Goal: Information Seeking & Learning: Check status

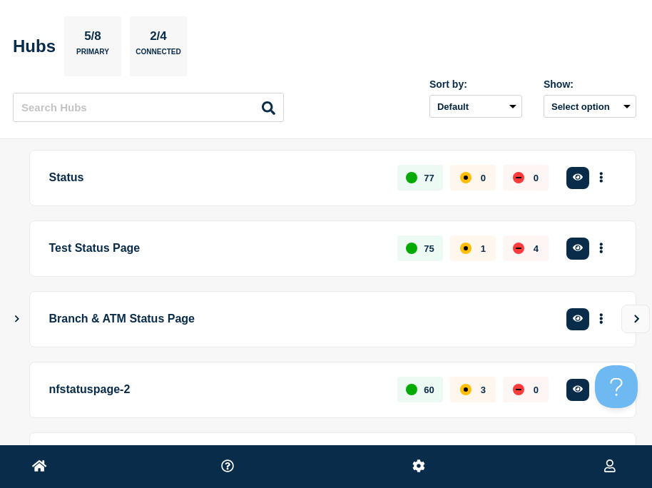
click at [73, 184] on p "Status" at bounding box center [215, 178] width 332 height 26
click at [13, 321] on icon "Show Connected Hubs" at bounding box center [16, 318] width 9 height 7
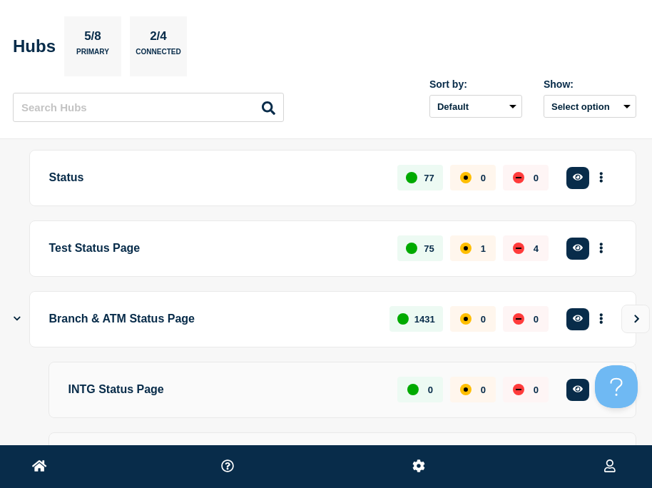
click at [41, 462] on icon at bounding box center [39, 466] width 15 height 14
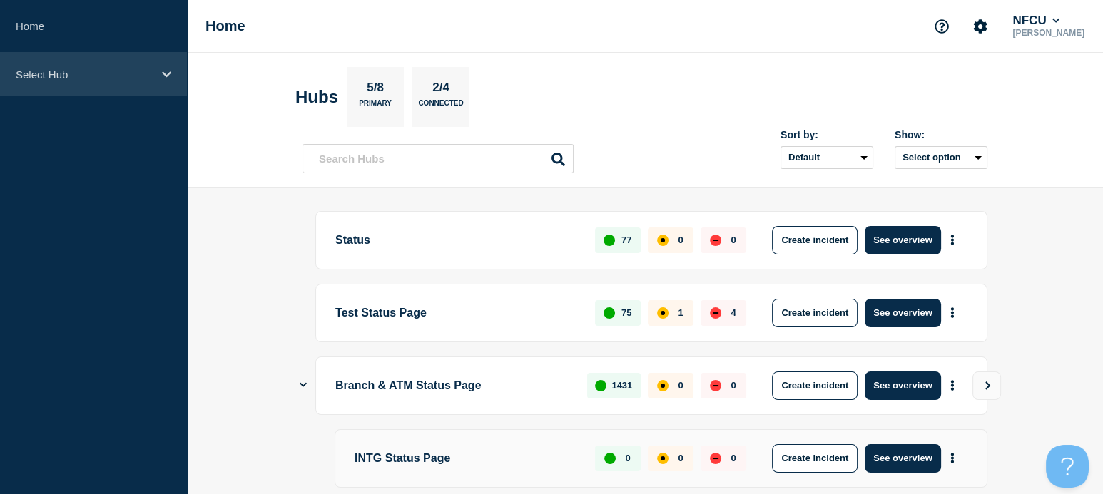
click at [107, 85] on div "Select Hub" at bounding box center [93, 75] width 187 height 44
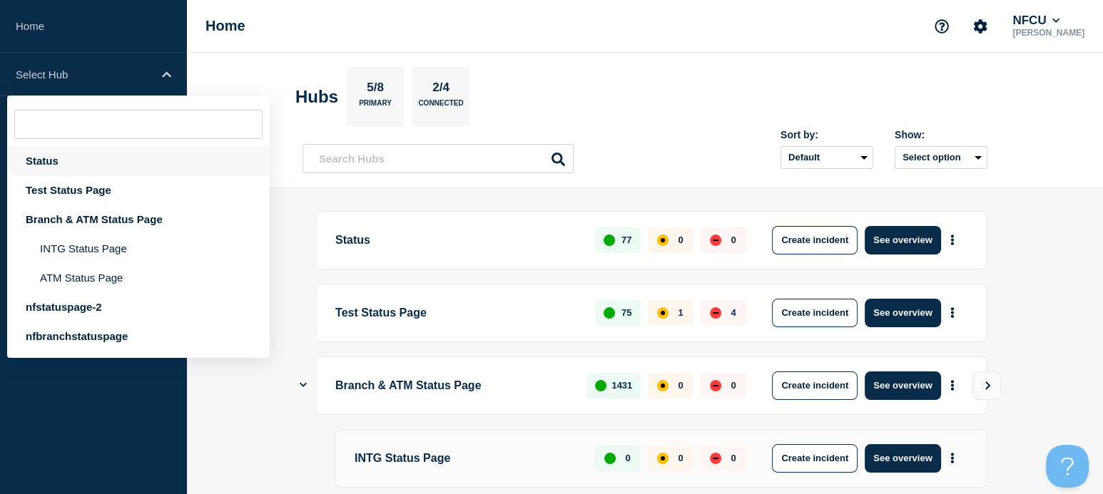
click at [41, 163] on div "Status" at bounding box center [138, 160] width 263 height 29
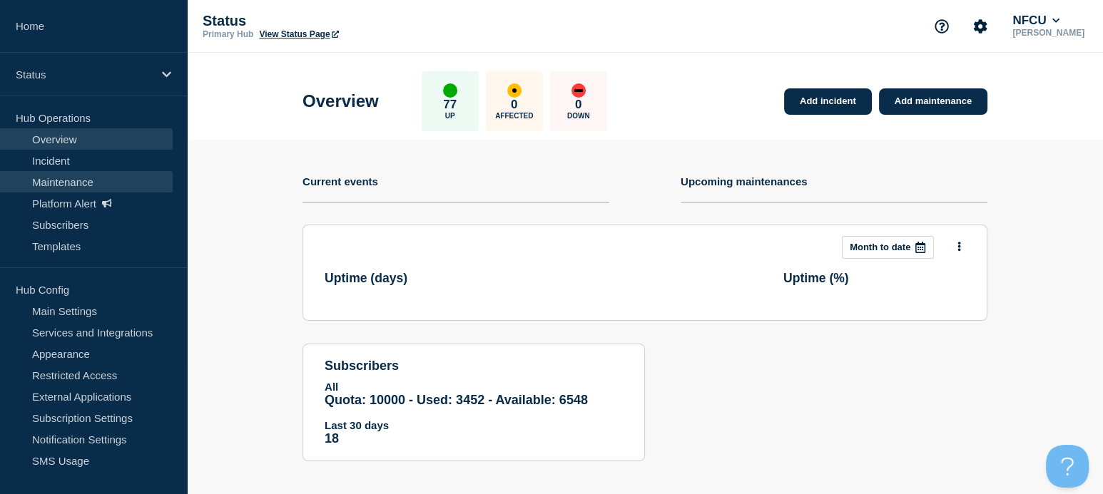
click at [67, 183] on link "Maintenance" at bounding box center [86, 181] width 173 height 21
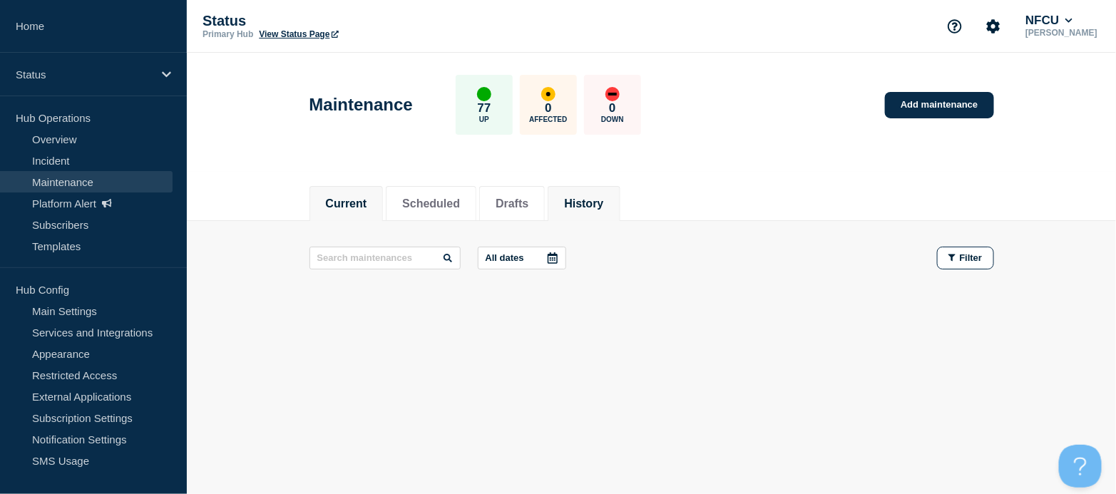
click at [603, 205] on button "History" at bounding box center [583, 204] width 39 height 13
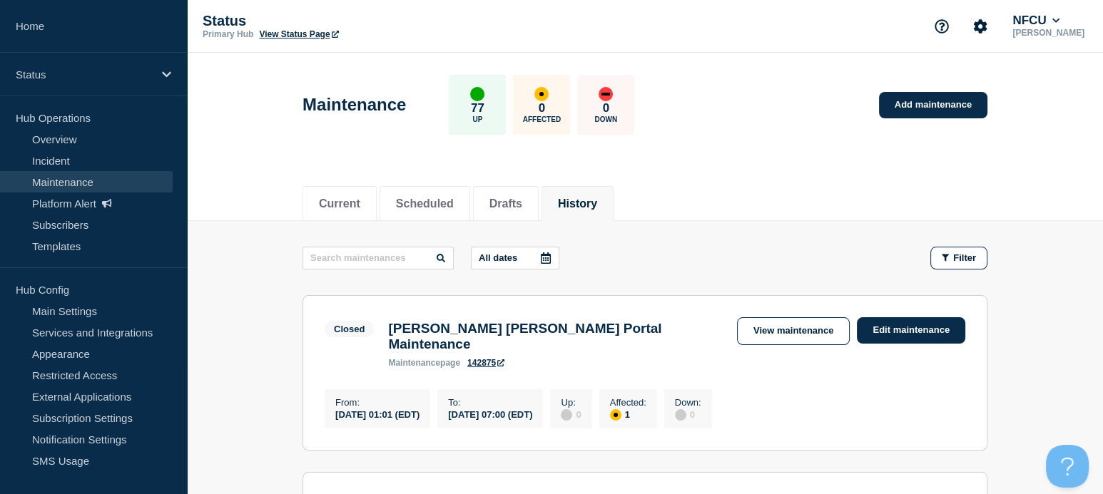
click at [379, 258] on input "text" at bounding box center [377, 258] width 151 height 23
type input "visa tel"
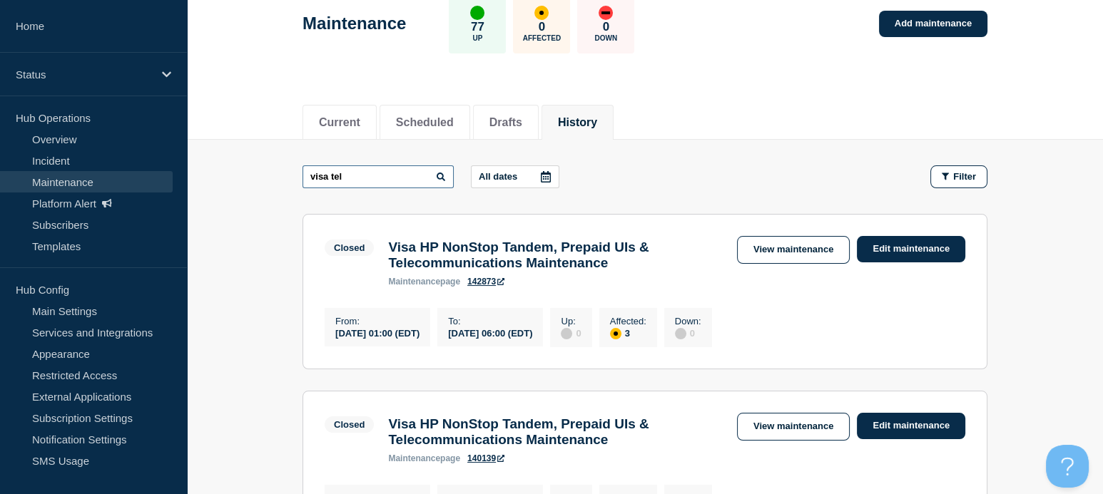
scroll to position [82, 0]
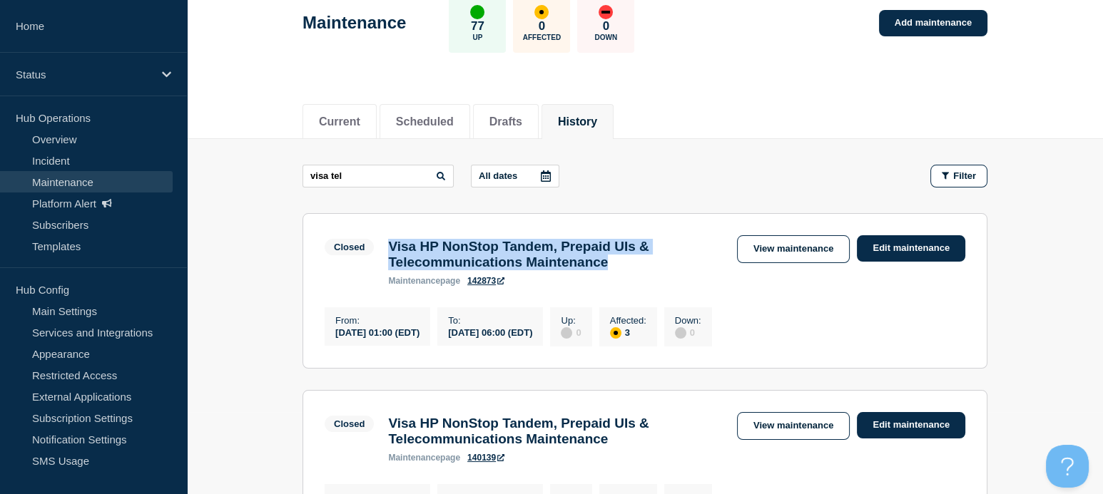
drag, startPoint x: 383, startPoint y: 248, endPoint x: 643, endPoint y: 272, distance: 261.6
click at [643, 272] on div "Visa HP NonStop Tandem, Prepaid UIs & Telecommunications Maintenance maintenanc…" at bounding box center [555, 262] width 349 height 47
copy h3 "Visa HP NonStop Tandem, Prepaid UIs & Telecommunications Maintenance"
click at [666, 254] on link "View maintenance" at bounding box center [793, 249] width 113 height 28
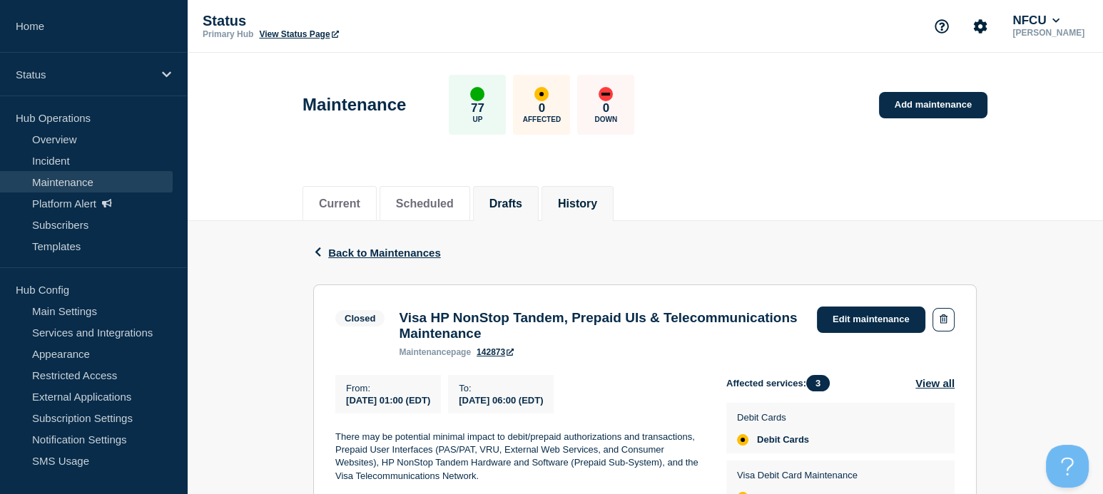
scroll to position [38, 0]
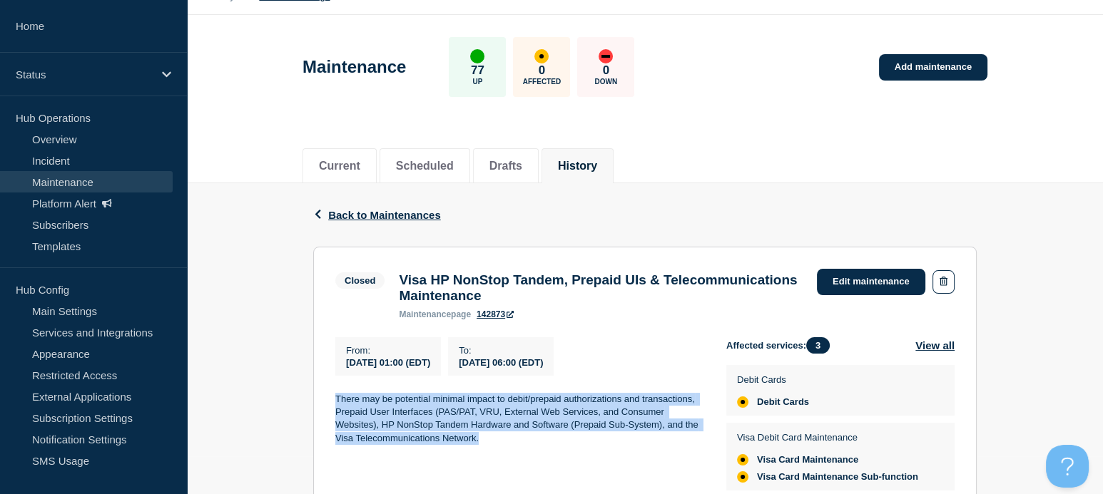
drag, startPoint x: 360, startPoint y: 408, endPoint x: 497, endPoint y: 454, distance: 144.4
click at [497, 454] on section "Closed Visa HP NonStop Tandem, Prepaid UIs & Telecommunications Maintenance mai…" at bounding box center [644, 383] width 663 height 273
copy p "There may be potential minimal impact to debit/prepaid authorizations and trans…"
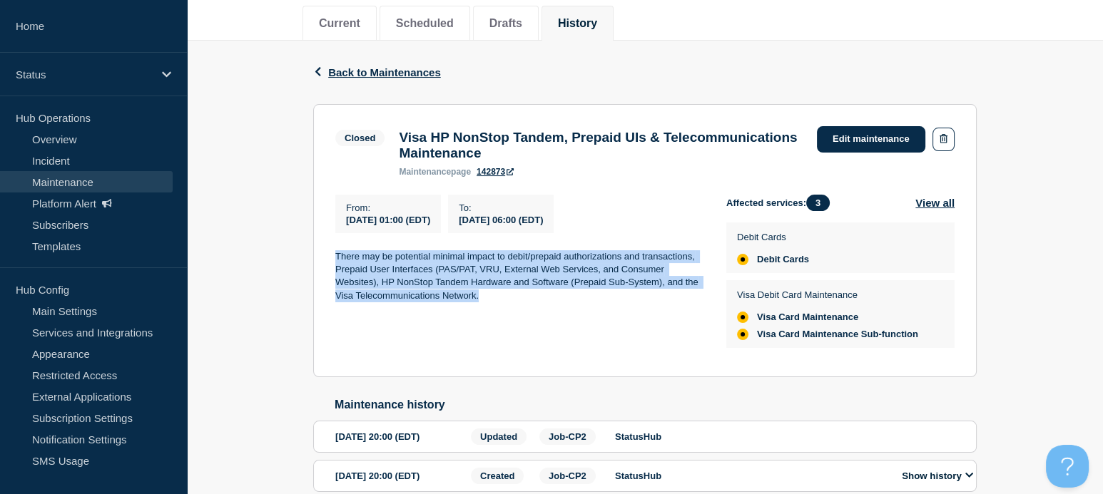
scroll to position [214, 0]
